Goal: Check status: Check status

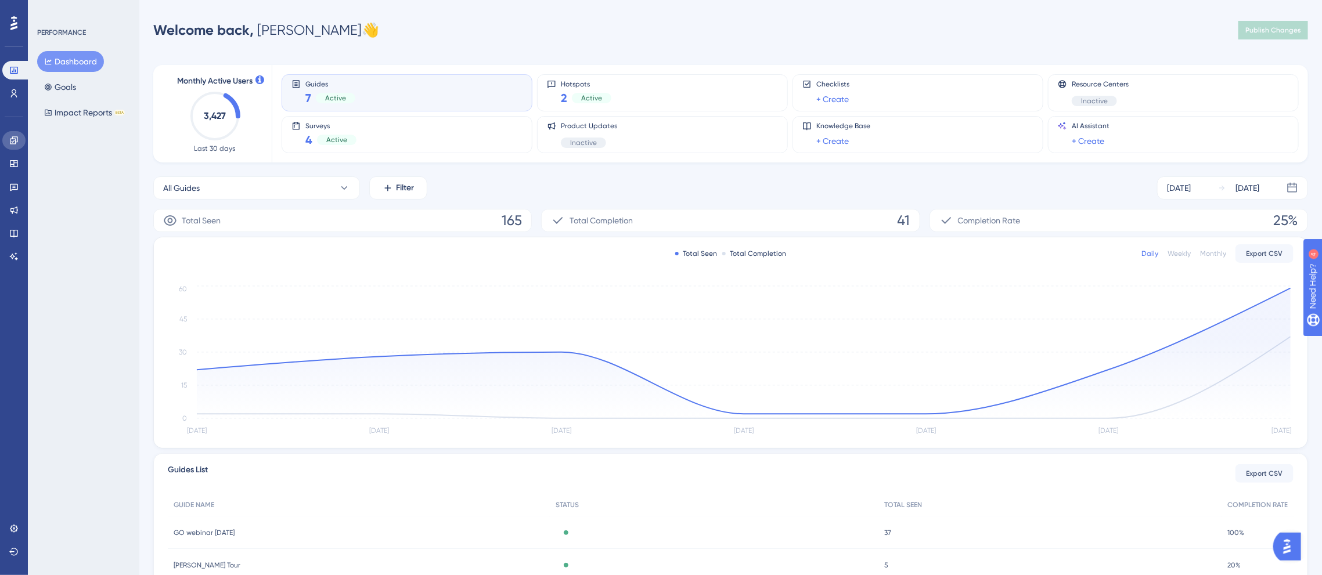
click at [13, 143] on icon at bounding box center [14, 140] width 8 height 8
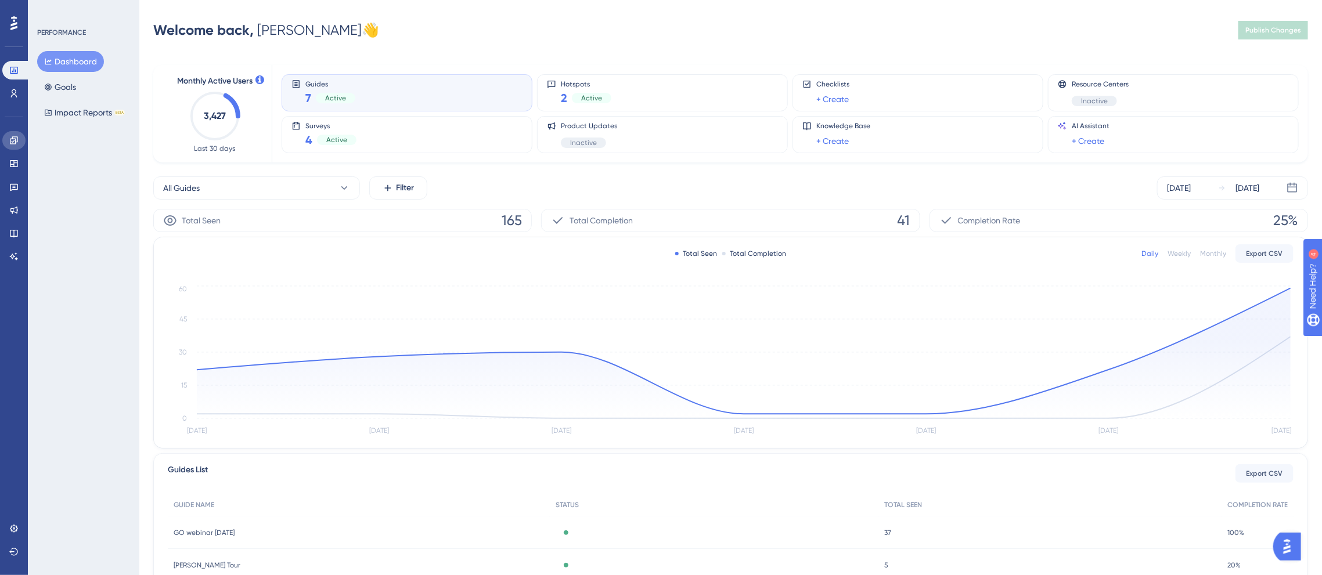
click at [13, 143] on icon at bounding box center [14, 140] width 8 height 8
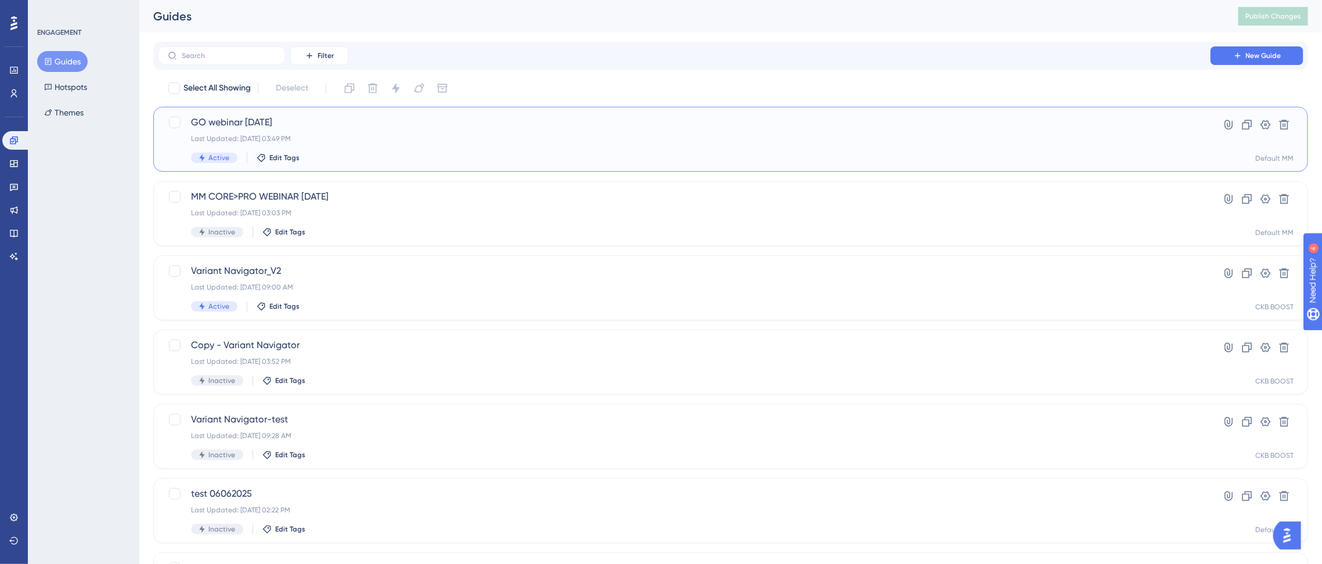
click at [383, 141] on div "Last Updated: [DATE] 03:49 PM" at bounding box center [684, 138] width 986 height 9
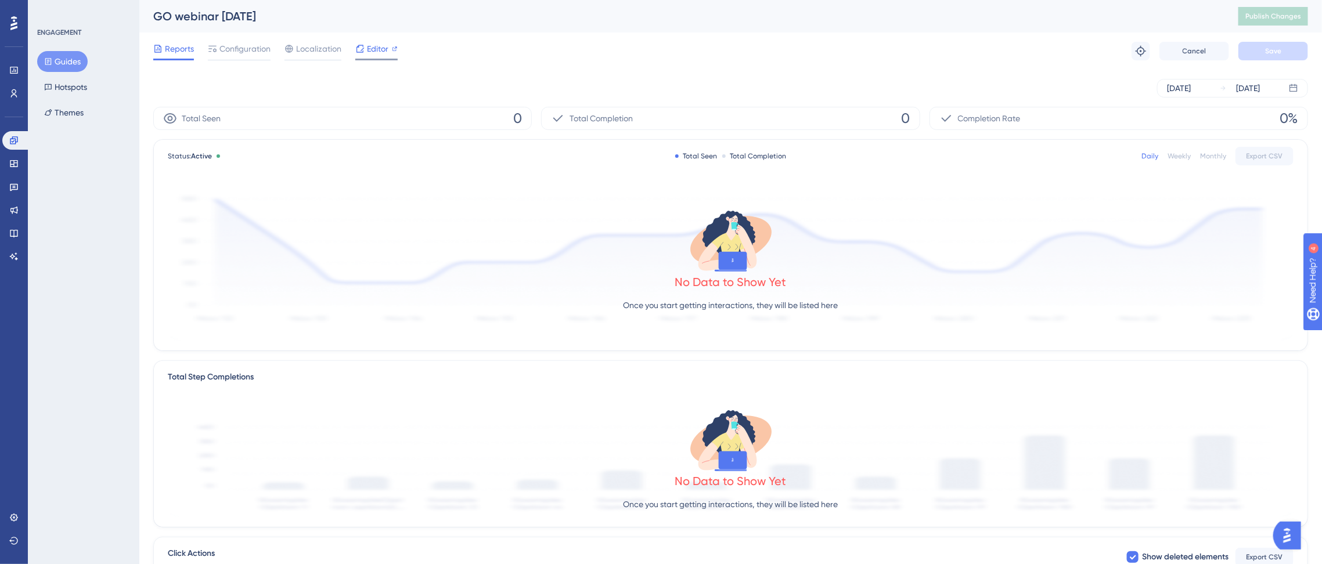
click at [387, 55] on span "Editor" at bounding box center [377, 49] width 21 height 14
